Goal: Complete application form: Complete application form

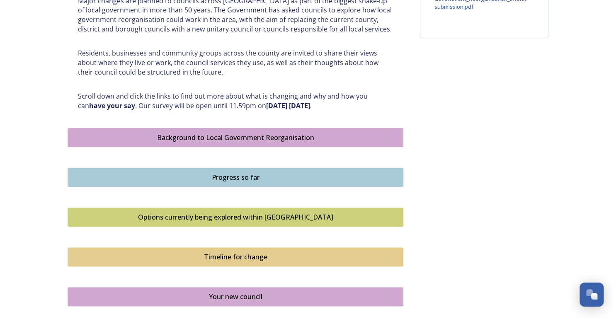
scroll to position [398, 0]
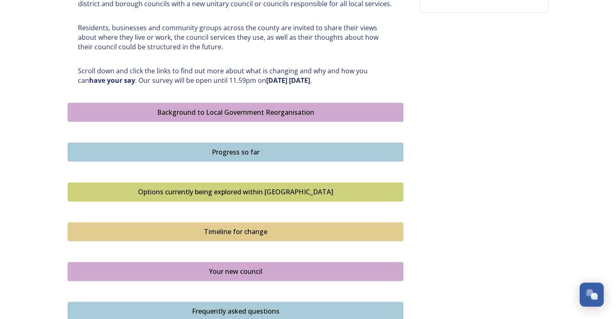
click at [264, 110] on div "Background to Local Government Reorganisation" at bounding box center [235, 112] width 327 height 10
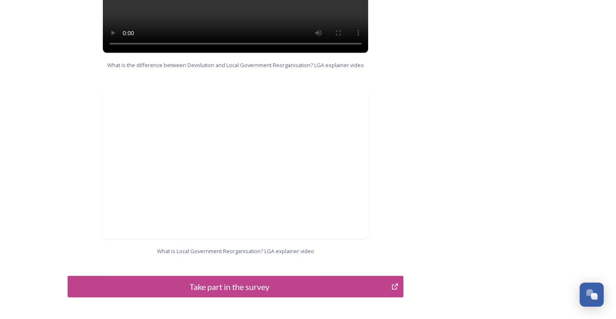
scroll to position [856, 0]
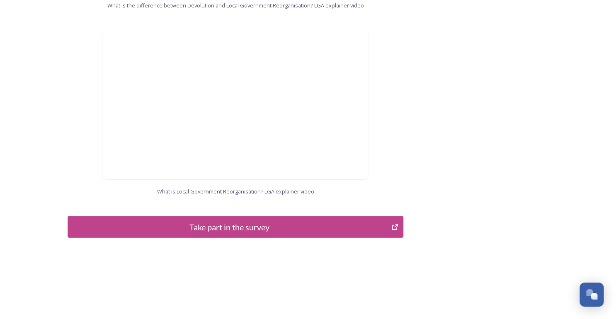
click at [220, 221] on div "Take part in the survey" at bounding box center [229, 227] width 315 height 12
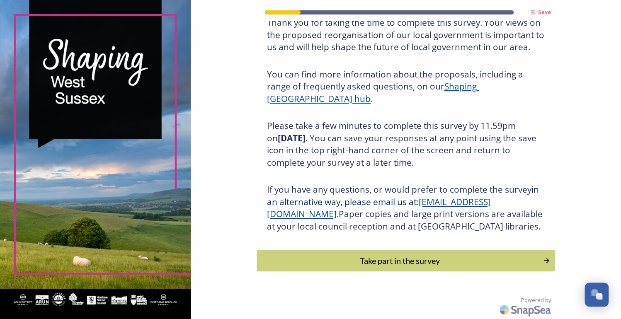
scroll to position [79, 0]
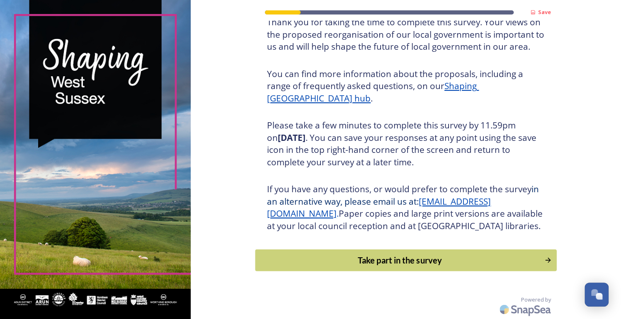
click at [373, 257] on div "Take part in the survey" at bounding box center [400, 260] width 280 height 12
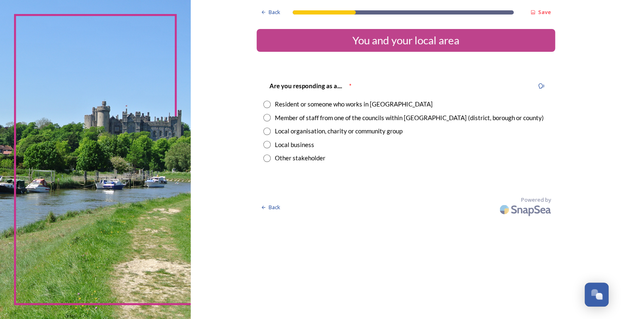
click at [263, 103] on input "radio" at bounding box center [266, 104] width 7 height 7
radio input "true"
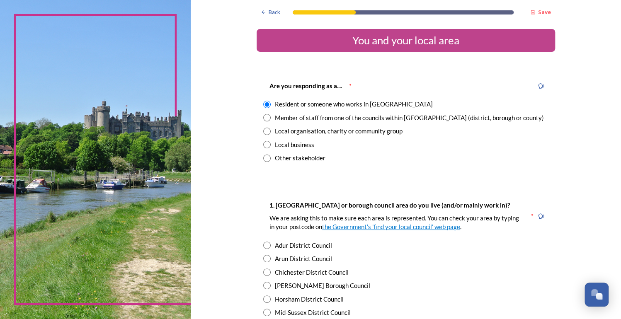
click at [263, 114] on input "radio" at bounding box center [266, 117] width 7 height 7
radio input "true"
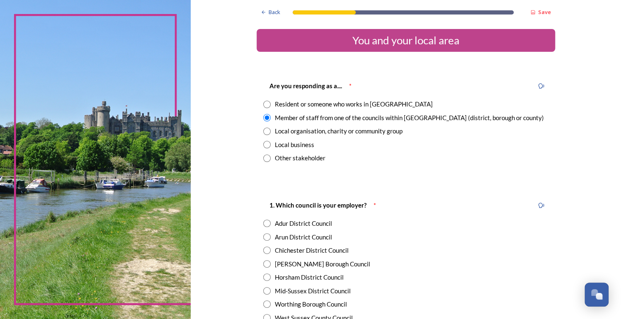
click at [263, 104] on input "radio" at bounding box center [266, 104] width 7 height 7
radio input "true"
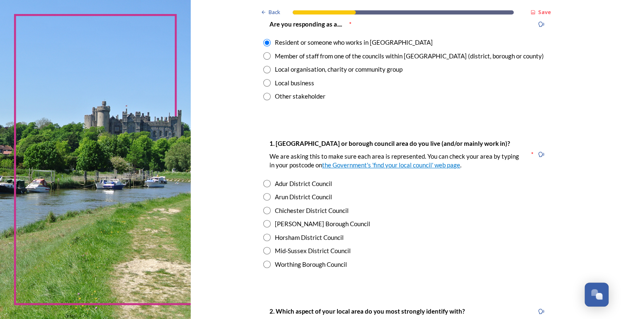
scroll to position [66, 0]
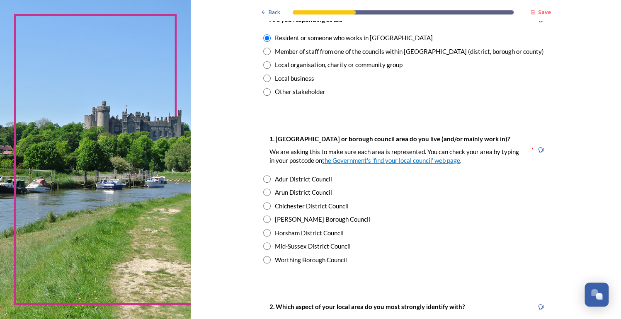
click at [292, 192] on div "Arun District Council" at bounding box center [303, 193] width 57 height 10
radio input "true"
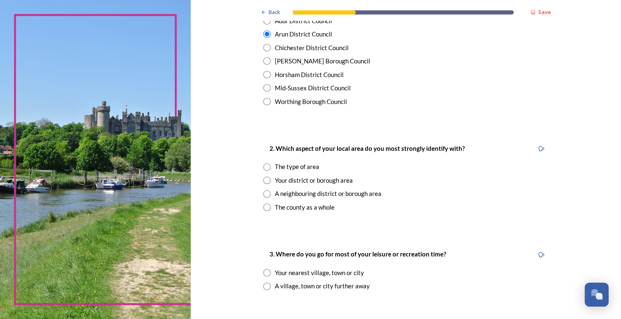
scroll to position [232, 0]
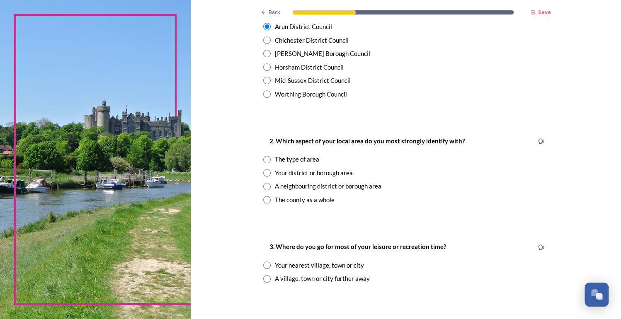
click at [280, 158] on div "The type of area" at bounding box center [297, 160] width 44 height 10
radio input "true"
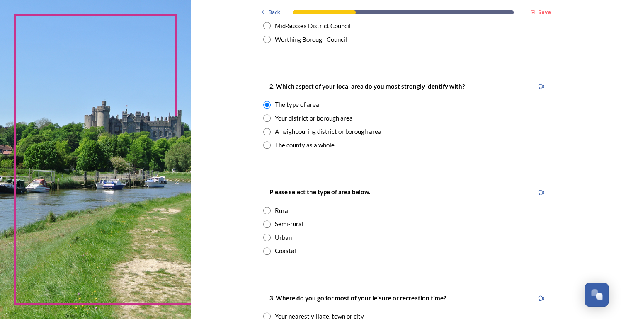
scroll to position [299, 0]
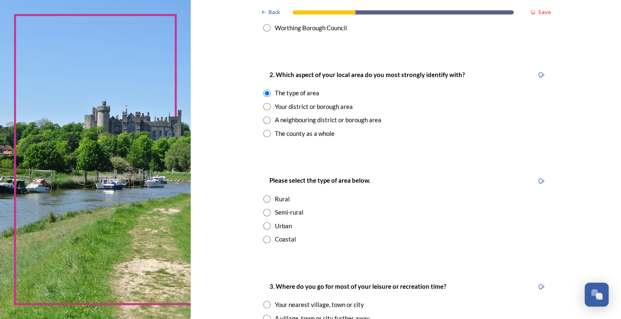
click at [277, 239] on div "Coastal" at bounding box center [285, 240] width 21 height 10
radio input "true"
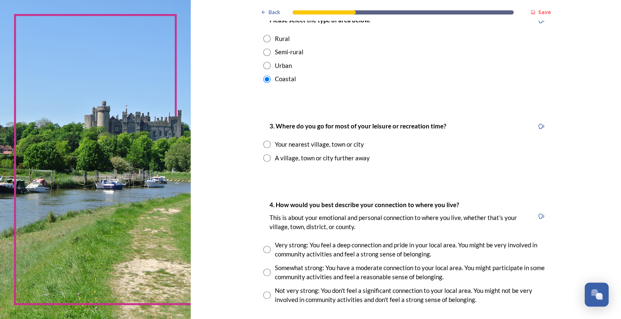
scroll to position [464, 0]
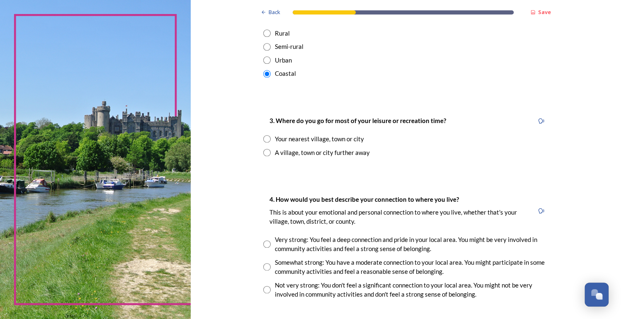
click at [265, 136] on input "radio" at bounding box center [266, 138] width 7 height 7
radio input "true"
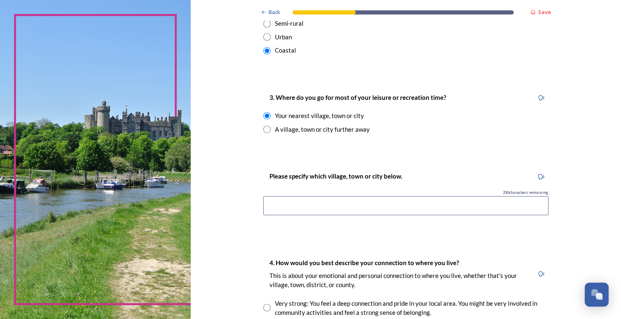
scroll to position [498, 0]
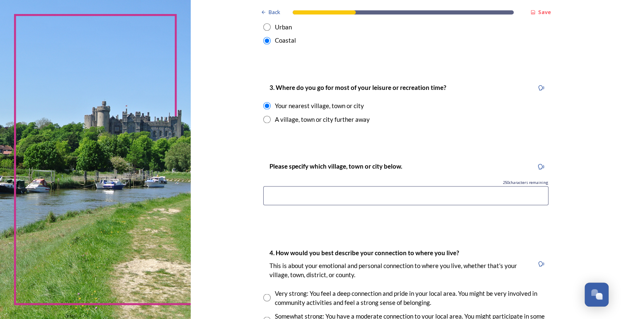
click at [365, 189] on input at bounding box center [405, 195] width 285 height 19
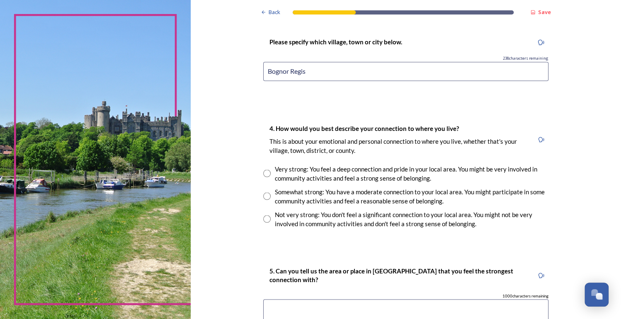
scroll to position [630, 0]
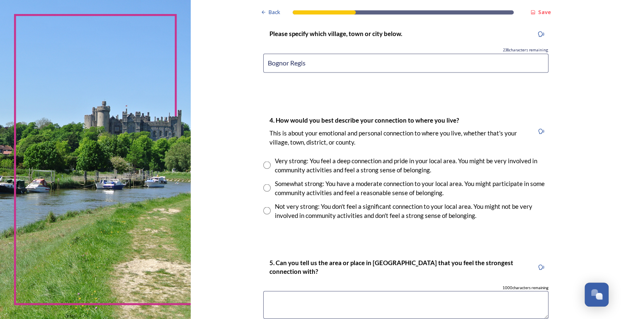
type input "Bognor Regis"
click at [280, 161] on div "Very strong: You feel a deep connection and pride in your local area. You might…" at bounding box center [412, 165] width 274 height 19
radio input "true"
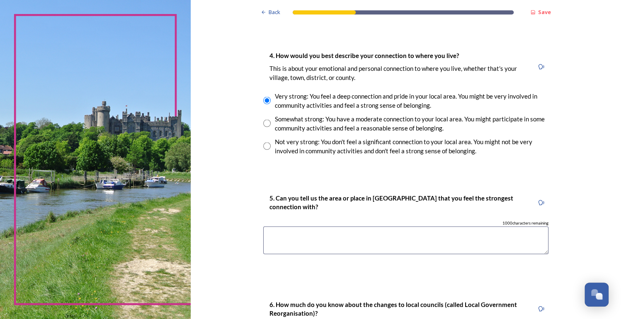
scroll to position [697, 0]
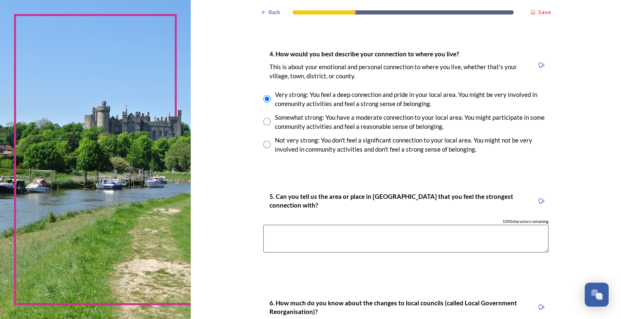
click at [357, 234] on textarea at bounding box center [405, 239] width 285 height 28
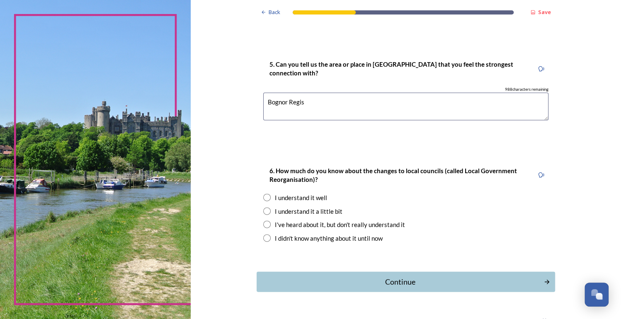
scroll to position [829, 0]
type textarea "Bognor Regis"
click at [263, 209] on input "radio" at bounding box center [266, 210] width 7 height 7
radio input "true"
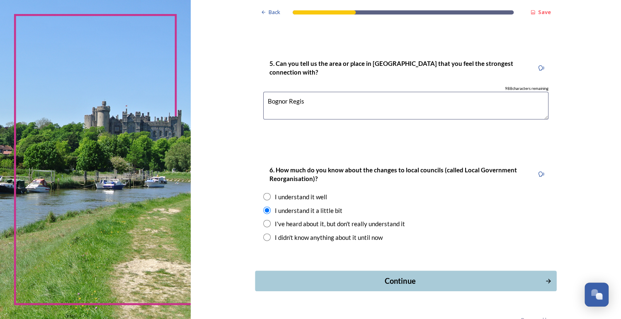
click at [394, 282] on div "Continue" at bounding box center [400, 281] width 281 height 11
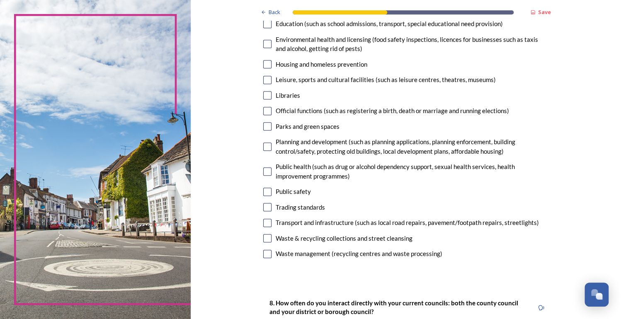
scroll to position [199, 0]
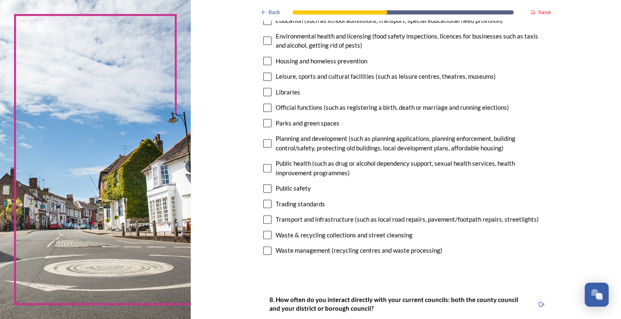
click at [263, 250] on input "checkbox" at bounding box center [267, 251] width 8 height 8
checkbox input "true"
click at [263, 234] on input "checkbox" at bounding box center [267, 235] width 8 height 8
checkbox input "true"
click at [263, 217] on input "checkbox" at bounding box center [267, 220] width 8 height 8
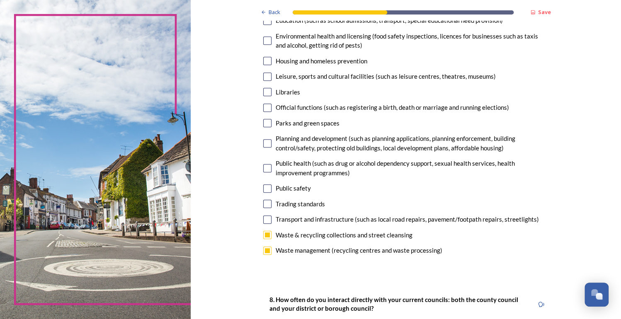
checkbox input "true"
click at [263, 202] on input "checkbox" at bounding box center [267, 204] width 8 height 8
checkbox input "true"
click at [263, 189] on input "checkbox" at bounding box center [267, 189] width 8 height 8
checkbox input "true"
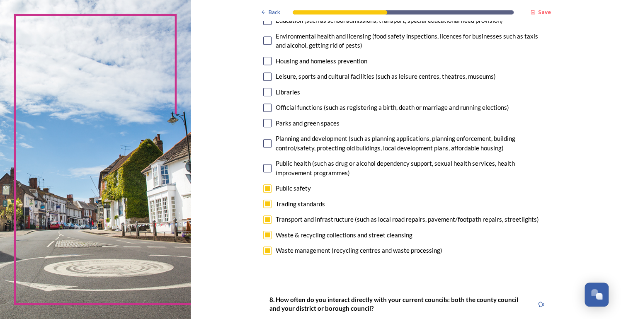
scroll to position [166, 0]
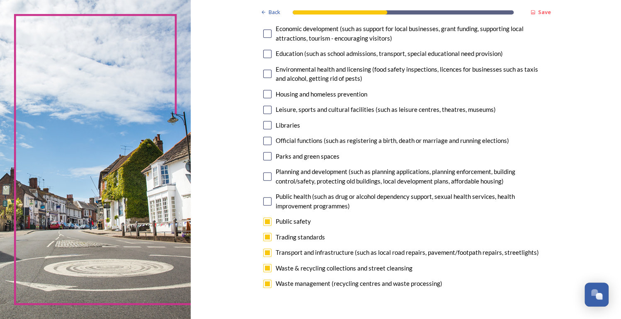
click at [265, 177] on input "checkbox" at bounding box center [267, 176] width 8 height 8
click at [264, 172] on input "checkbox" at bounding box center [267, 176] width 8 height 8
click at [265, 177] on input "checkbox" at bounding box center [267, 176] width 8 height 8
checkbox input "false"
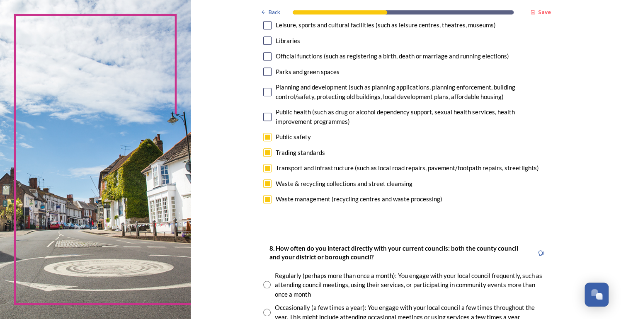
scroll to position [265, 0]
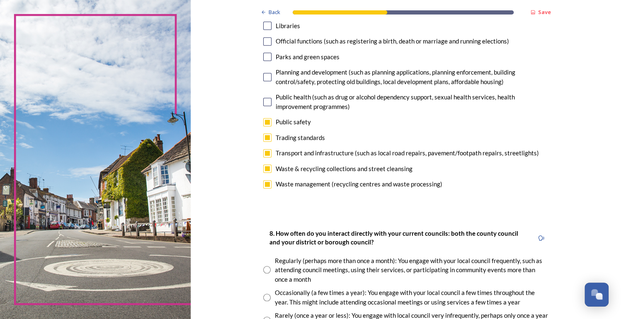
click at [263, 181] on input "checkbox" at bounding box center [267, 184] width 8 height 8
checkbox input "false"
click at [267, 168] on input "checkbox" at bounding box center [267, 169] width 8 height 8
checkbox input "false"
click at [261, 147] on div "7. Council services will continue, no matter what the local government structur…" at bounding box center [406, 3] width 299 height 392
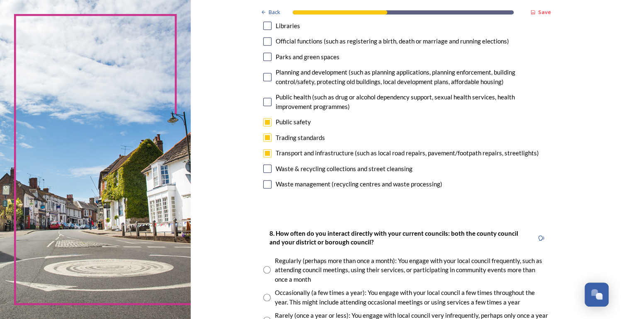
click at [263, 136] on input "checkbox" at bounding box center [267, 138] width 8 height 8
checkbox input "false"
click at [265, 119] on input "checkbox" at bounding box center [267, 122] width 8 height 8
checkbox input "false"
click at [263, 153] on input "checkbox" at bounding box center [267, 153] width 8 height 8
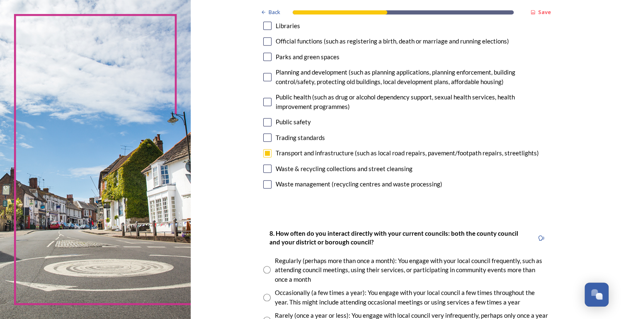
checkbox input "false"
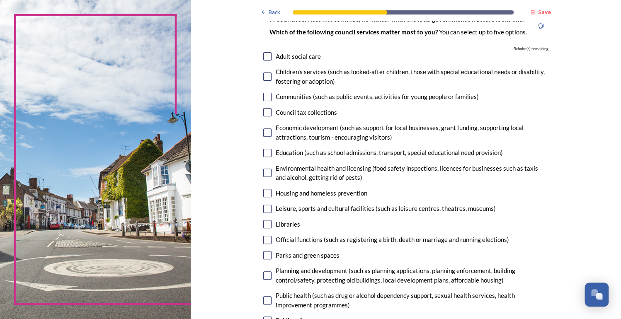
scroll to position [66, 0]
click at [265, 134] on input "checkbox" at bounding box center [267, 133] width 8 height 8
checkbox input "true"
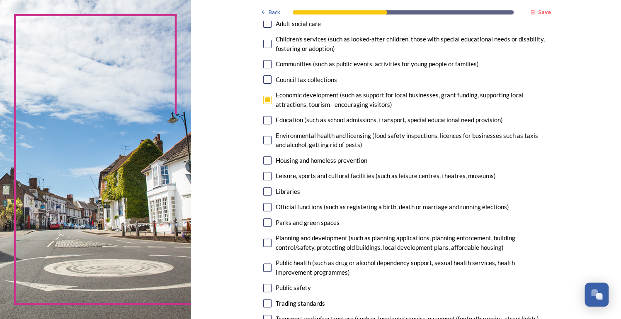
click at [263, 191] on input "checkbox" at bounding box center [267, 191] width 8 height 8
checkbox input "true"
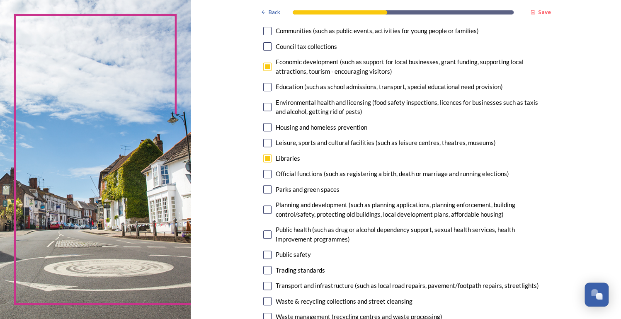
scroll to position [166, 0]
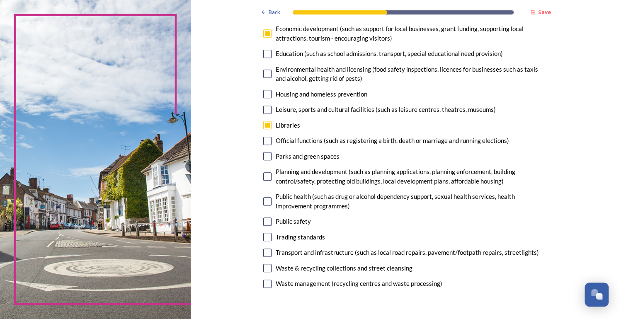
click at [265, 178] on input "checkbox" at bounding box center [267, 176] width 8 height 8
checkbox input "true"
click at [264, 251] on input "checkbox" at bounding box center [267, 253] width 8 height 8
checkbox input "true"
click at [263, 224] on input "checkbox" at bounding box center [267, 222] width 8 height 8
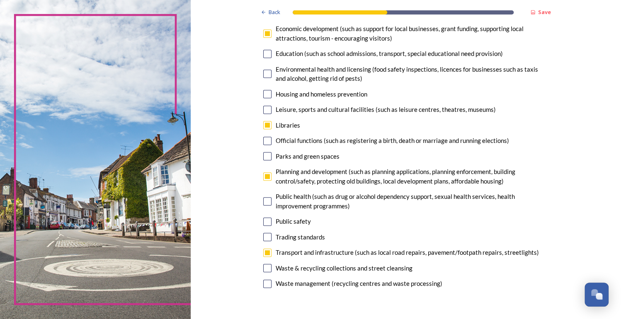
checkbox input "true"
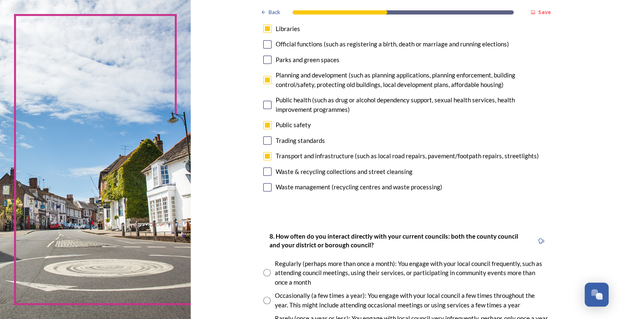
scroll to position [332, 0]
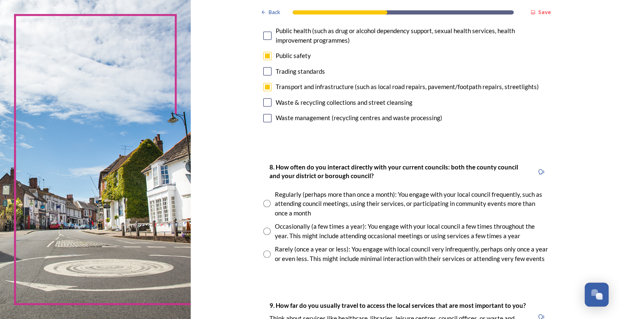
click at [267, 228] on input "radio" at bounding box center [266, 231] width 7 height 7
radio input "true"
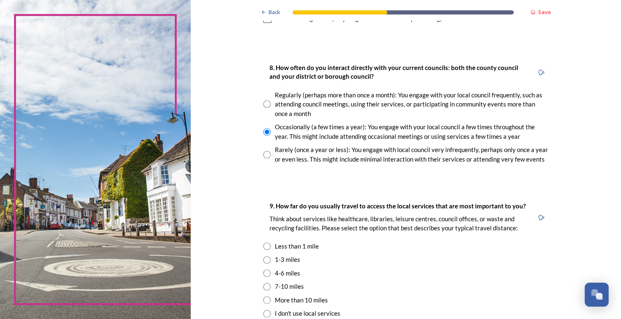
scroll to position [464, 0]
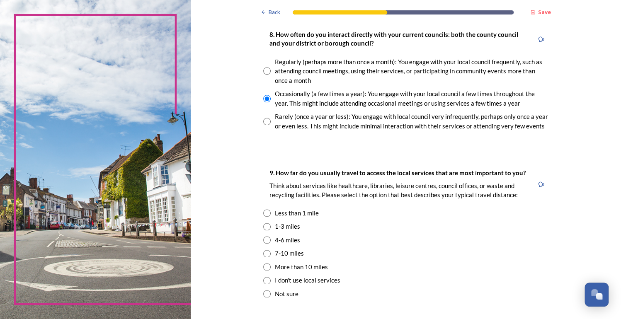
click at [263, 213] on input "radio" at bounding box center [266, 212] width 7 height 7
radio input "true"
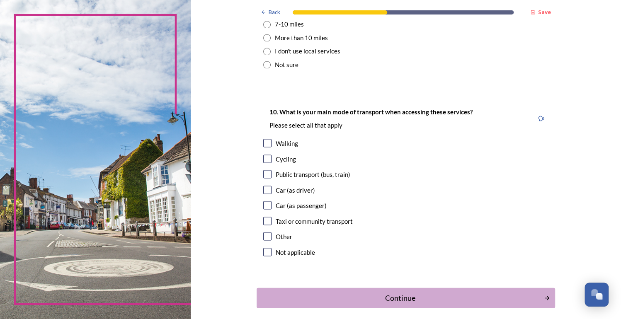
scroll to position [697, 0]
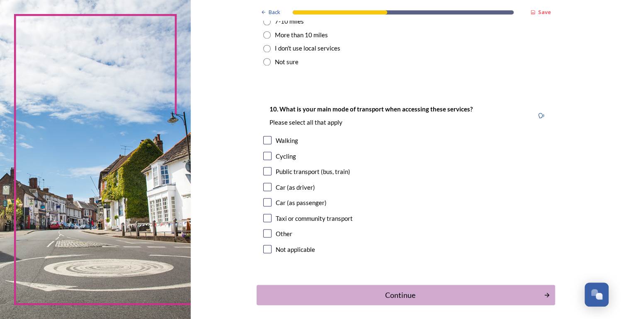
click at [264, 141] on input "checkbox" at bounding box center [267, 140] width 8 height 8
checkbox input "true"
click at [264, 156] on input "checkbox" at bounding box center [267, 156] width 8 height 8
checkbox input "true"
click at [264, 187] on input "checkbox" at bounding box center [267, 187] width 8 height 8
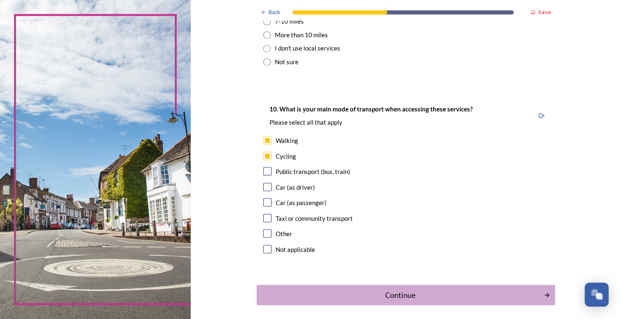
checkbox input "true"
click at [418, 291] on div "Continue" at bounding box center [400, 294] width 281 height 11
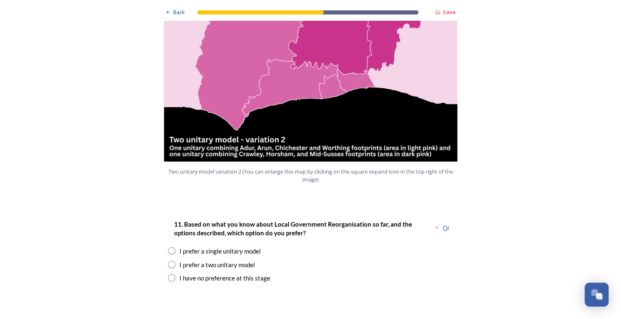
scroll to position [962, 0]
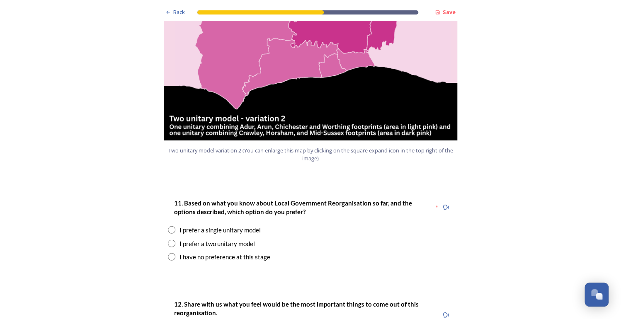
click at [197, 239] on div "I prefer a two unitary model" at bounding box center [217, 244] width 75 height 10
radio input "true"
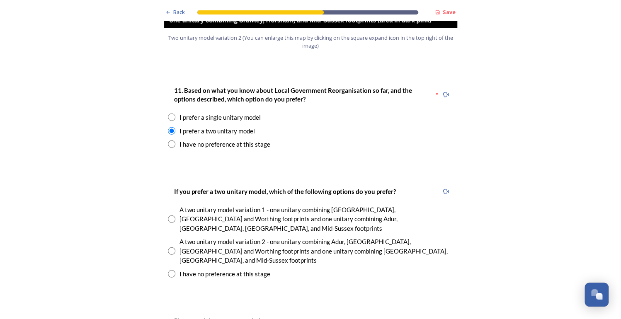
scroll to position [1095, 0]
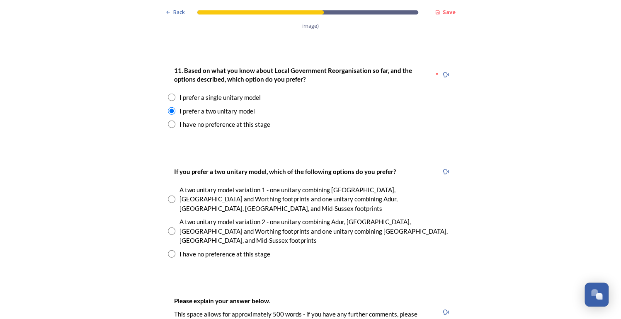
click at [169, 250] on input "radio" at bounding box center [171, 253] width 7 height 7
radio input "true"
click at [226, 93] on div "I prefer a single unitary model" at bounding box center [220, 98] width 81 height 10
radio input "true"
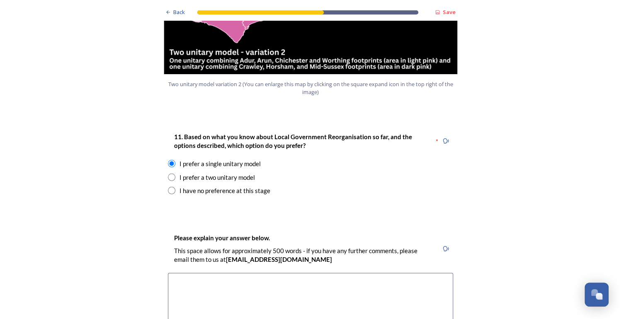
scroll to position [1061, 0]
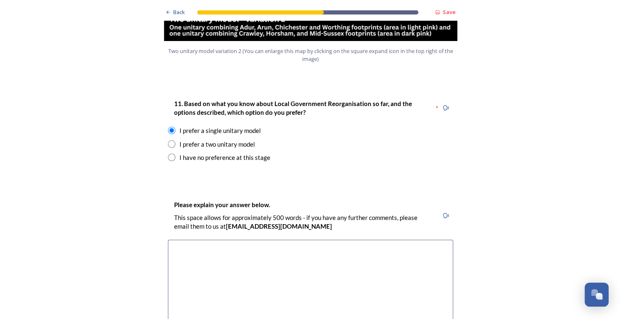
click at [294, 240] on textarea at bounding box center [310, 286] width 285 height 93
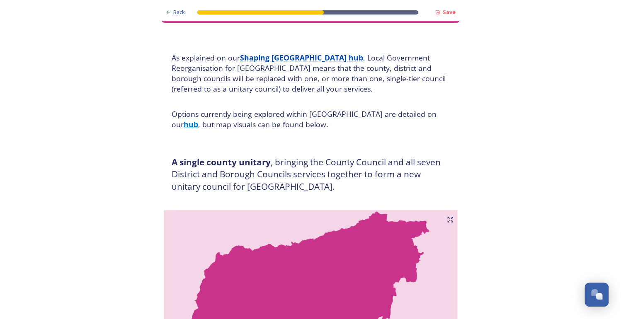
scroll to position [33, 0]
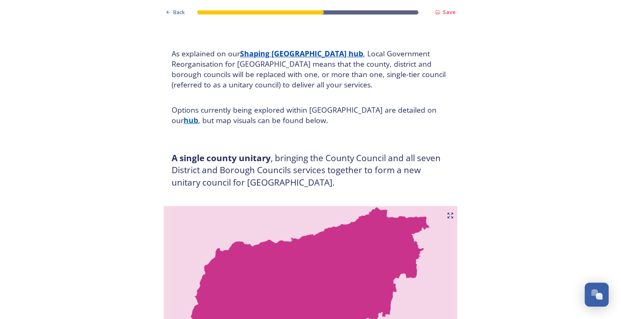
click at [198, 115] on strong "hub" at bounding box center [191, 120] width 15 height 10
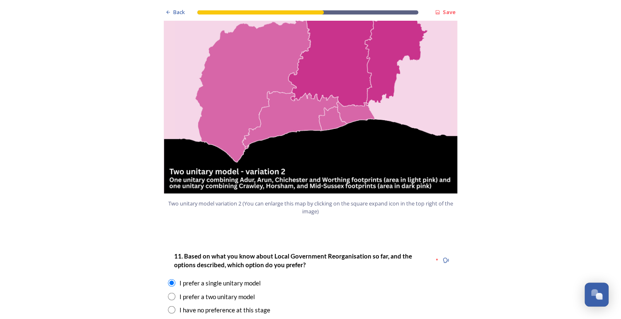
scroll to position [1028, 0]
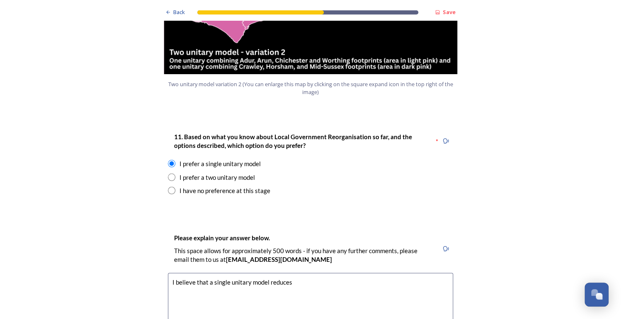
click at [303, 273] on textarea "I believe that a single unitary model reduces" at bounding box center [310, 319] width 285 height 93
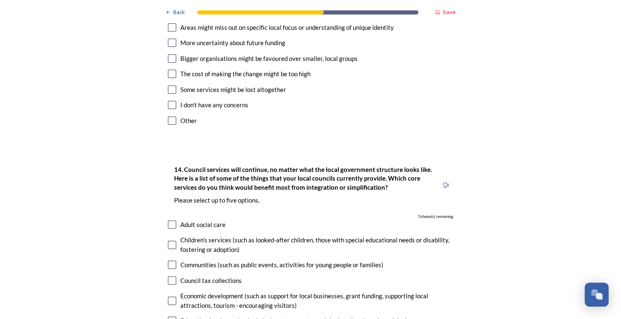
scroll to position [1459, 0]
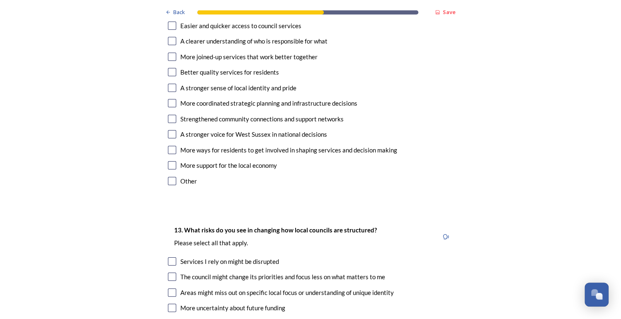
type textarea "I believe that a single unitary model is a"
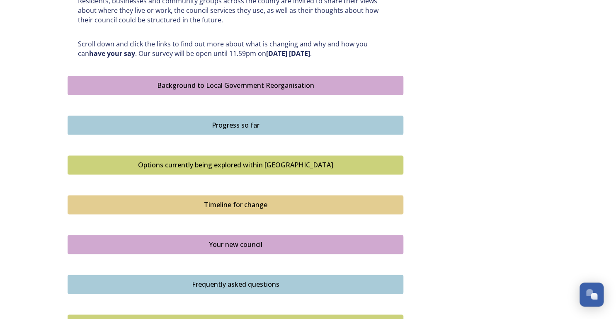
scroll to position [431, 0]
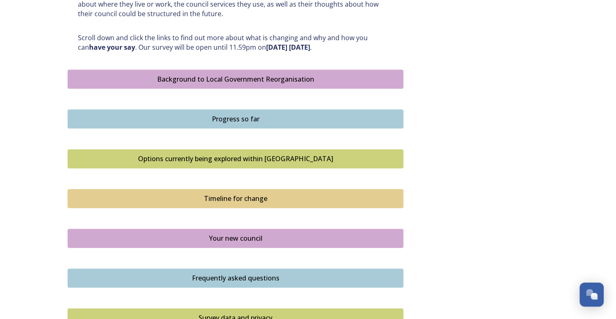
click at [190, 155] on div "Options currently being explored within [GEOGRAPHIC_DATA]" at bounding box center [235, 159] width 327 height 10
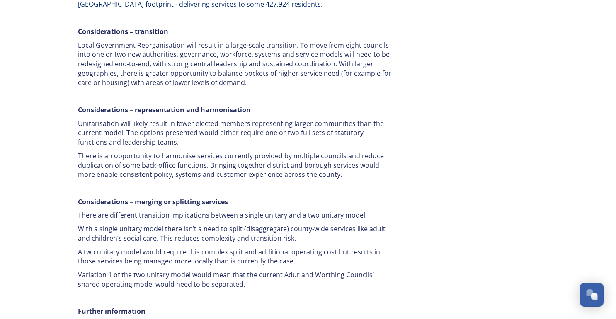
scroll to position [1469, 0]
